Goal: Task Accomplishment & Management: Use online tool/utility

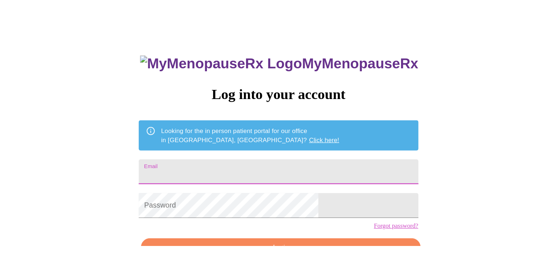
scroll to position [14, 0]
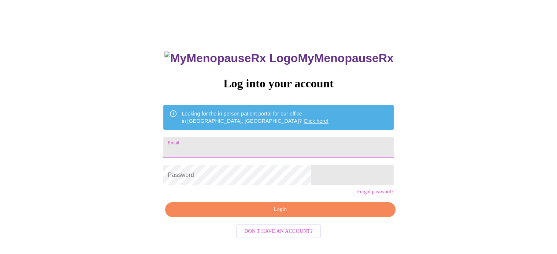
click at [245, 149] on input "Email" at bounding box center [278, 147] width 230 height 20
type input "[EMAIL_ADDRESS][DOMAIN_NAME]"
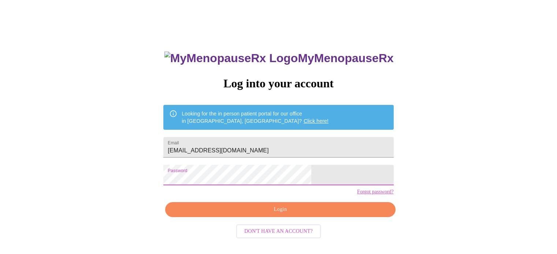
click at [289, 196] on span "Login" at bounding box center [279, 209] width 213 height 9
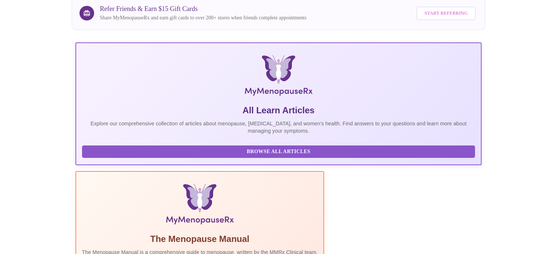
scroll to position [145, 0]
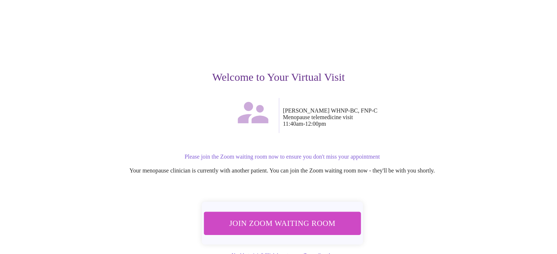
scroll to position [51, 0]
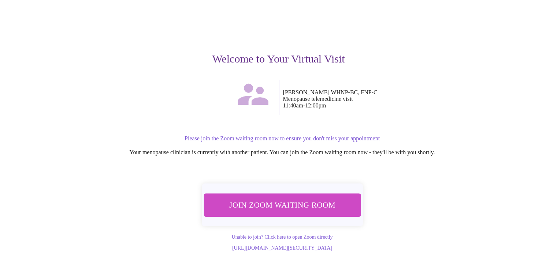
click at [322, 196] on span "Join Zoom Waiting Room" at bounding box center [282, 205] width 139 height 14
